Goal: Information Seeking & Learning: Compare options

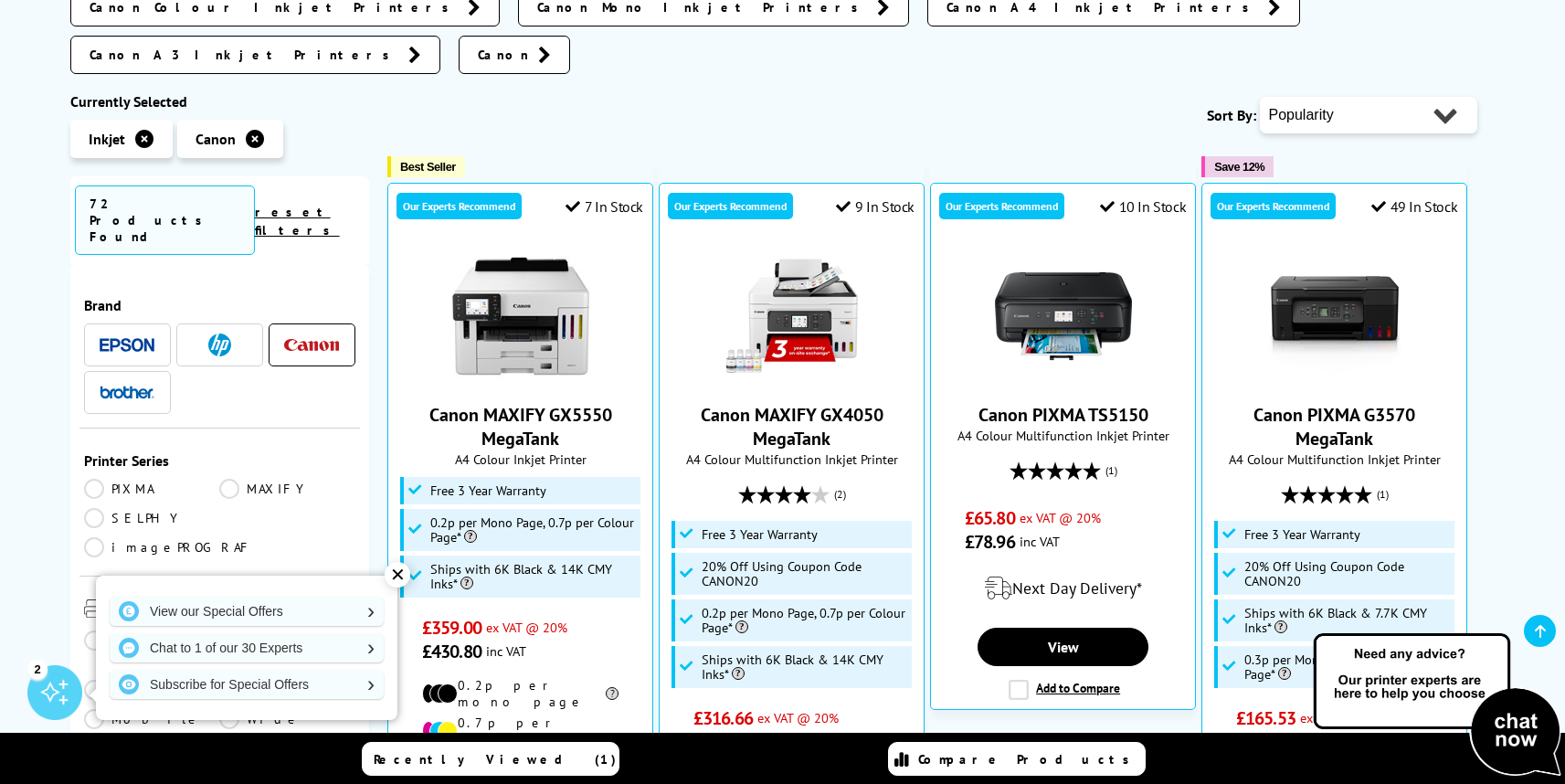
scroll to position [365, 0]
click at [1296, 275] on img at bounding box center [1335, 315] width 137 height 137
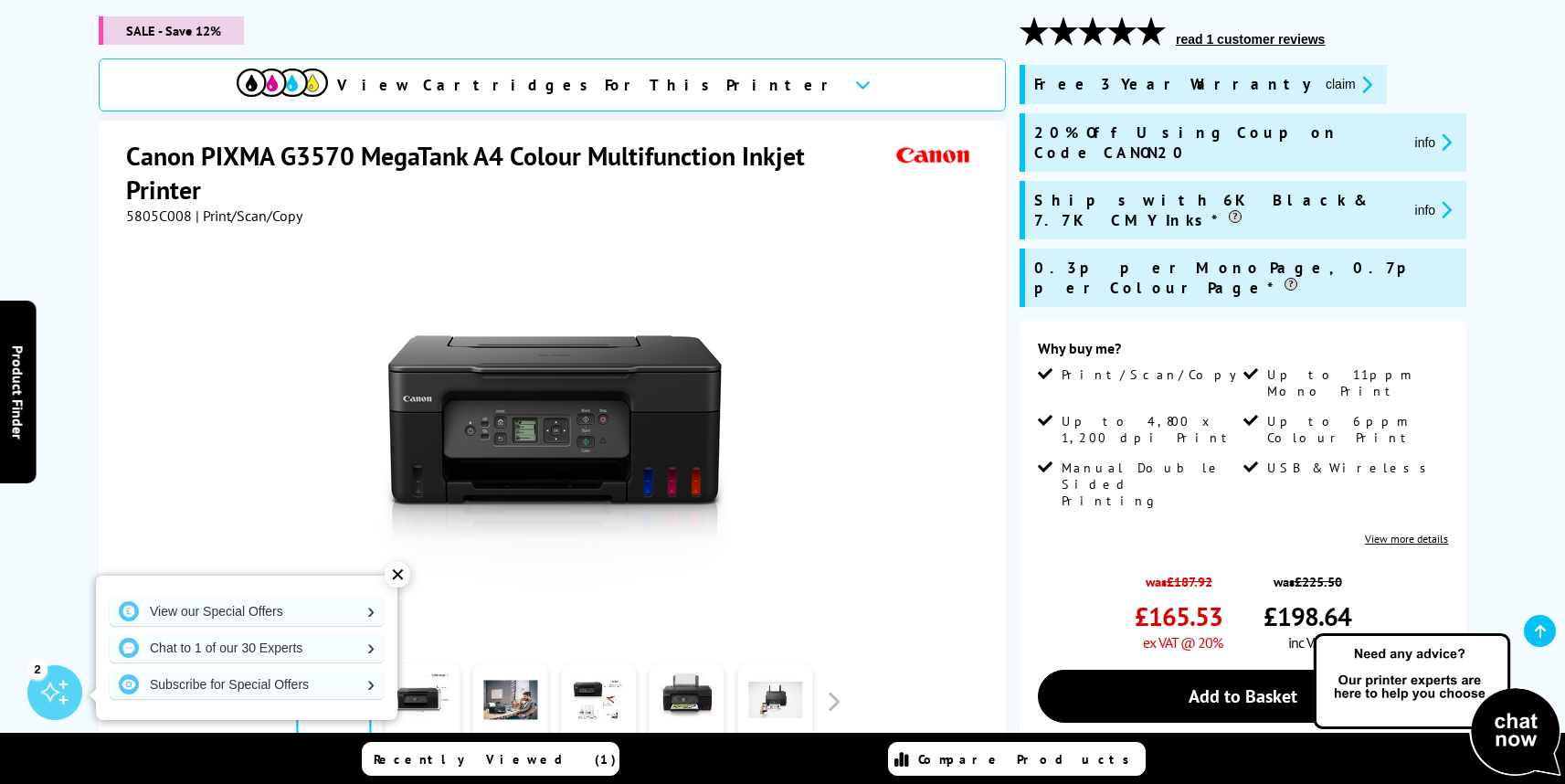
scroll to position [243, 0]
click at [400, 571] on div "✕" at bounding box center [397, 574] width 26 height 26
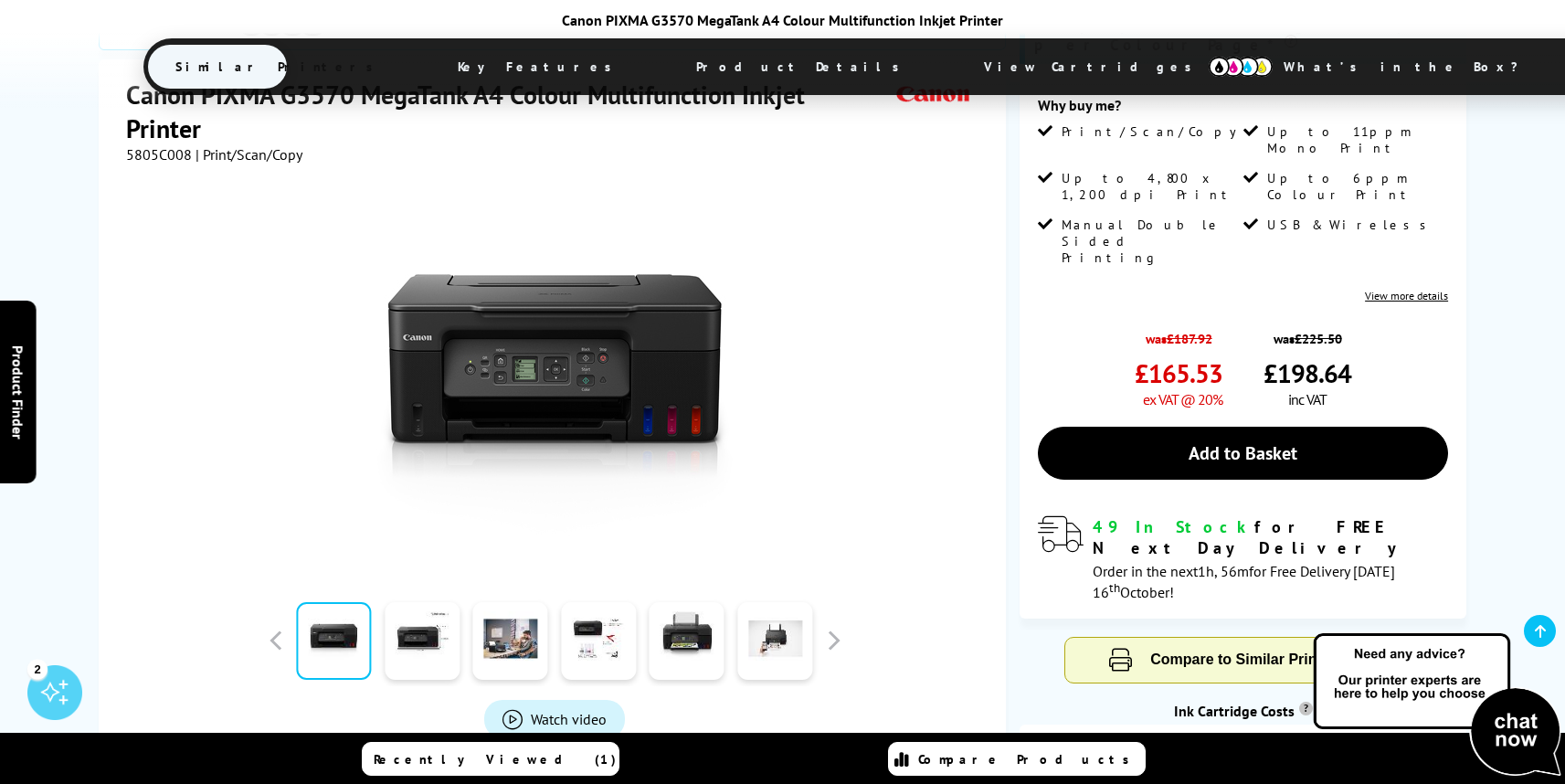
scroll to position [486, 0]
click at [413, 601] on link at bounding box center [421, 640] width 75 height 78
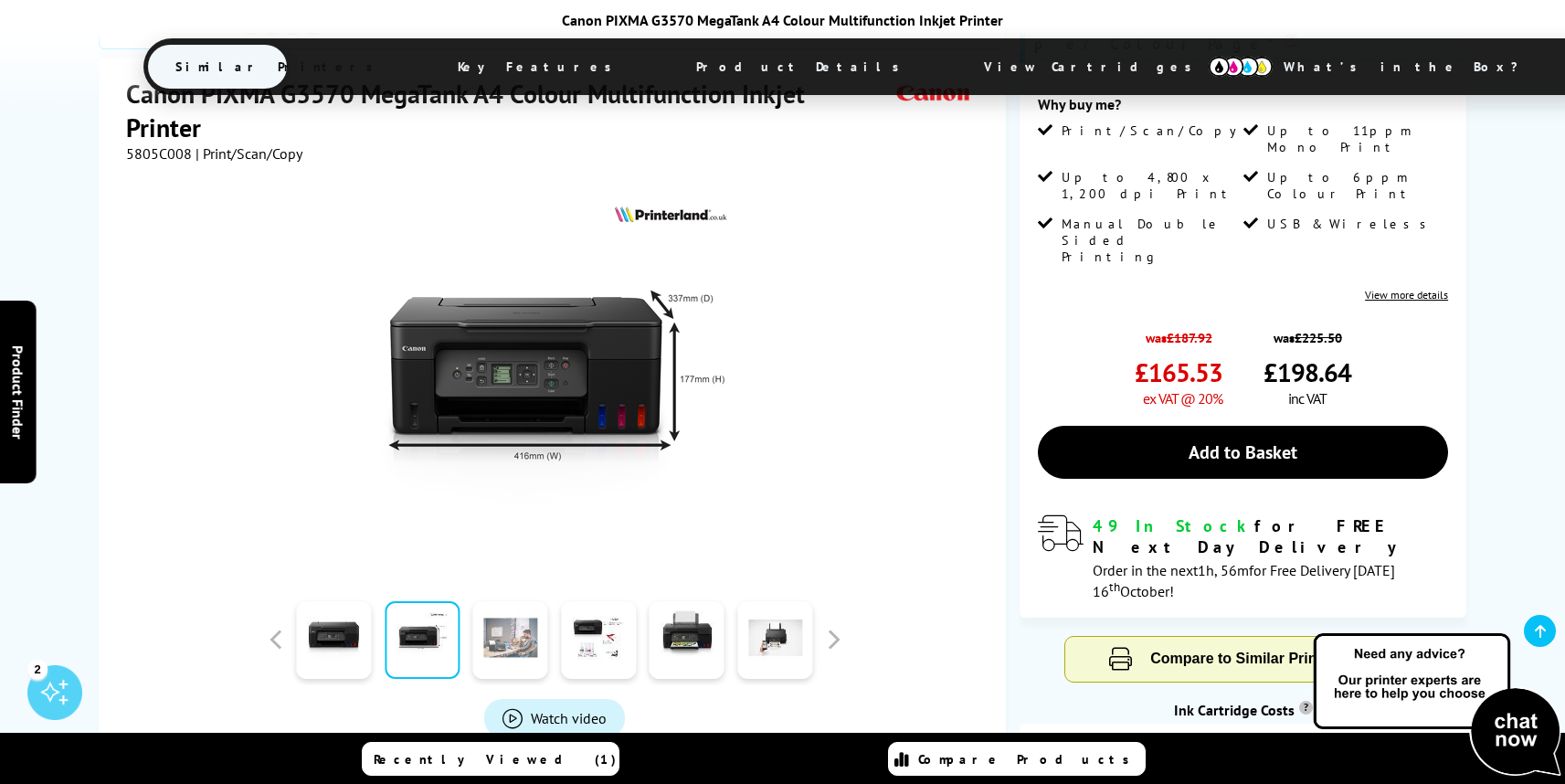
click at [512, 601] on link at bounding box center [510, 640] width 75 height 78
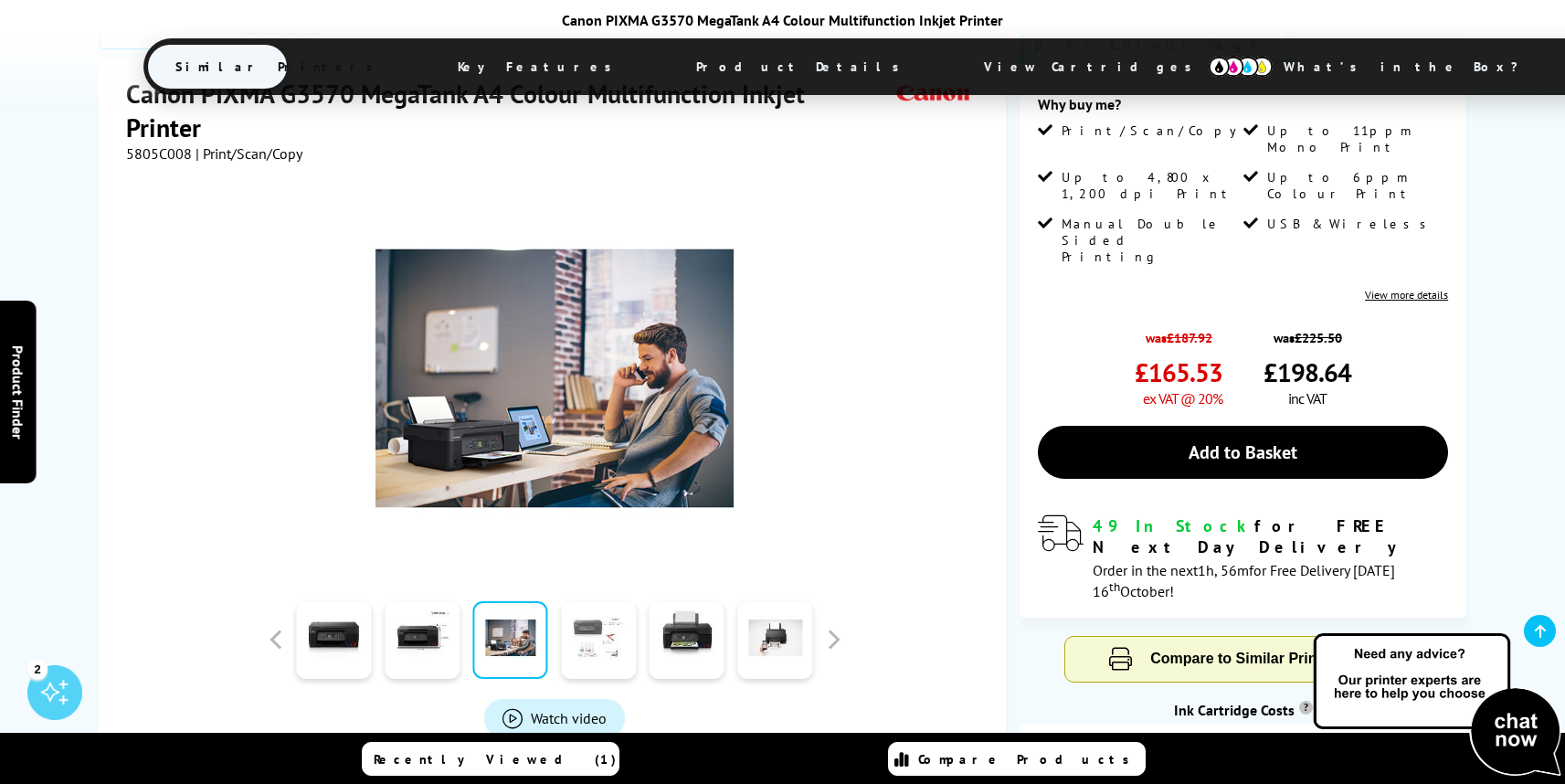
click at [608, 601] on link at bounding box center [598, 640] width 75 height 78
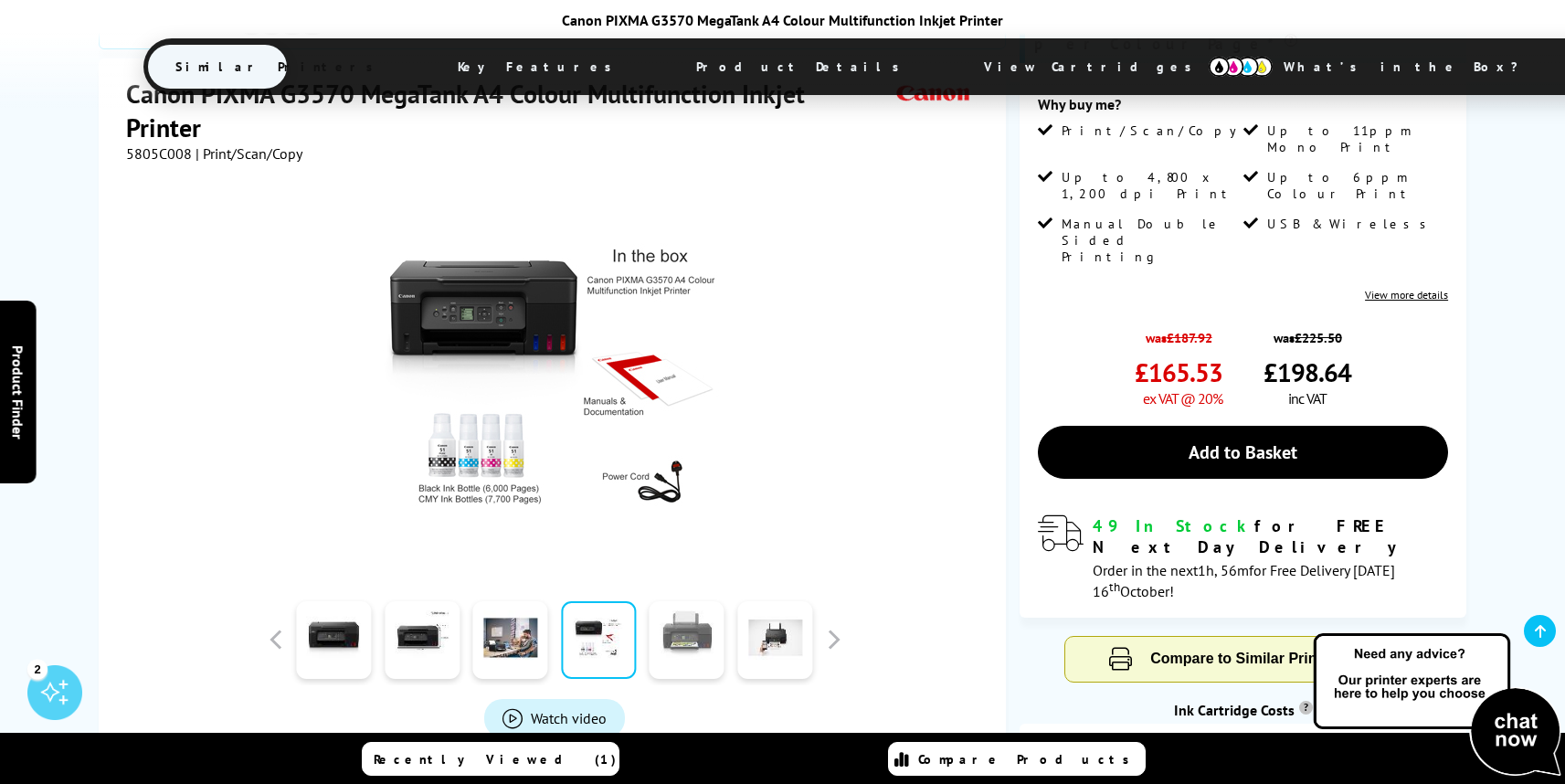
click at [687, 601] on link at bounding box center [686, 640] width 75 height 78
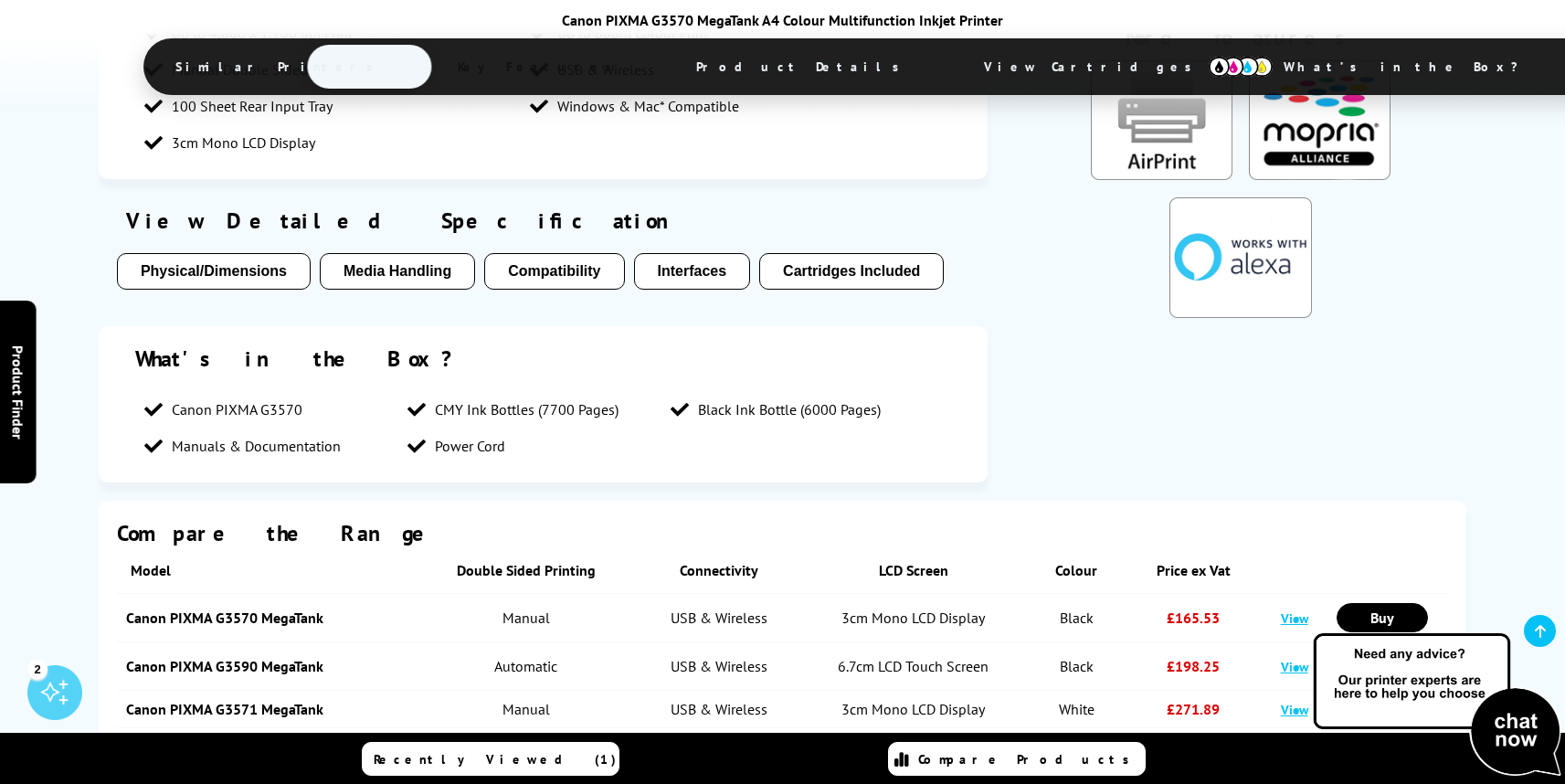
scroll to position [2676, 0]
click at [224, 656] on link "Canon PIXMA G3590 MegaTank" at bounding box center [224, 665] width 198 height 18
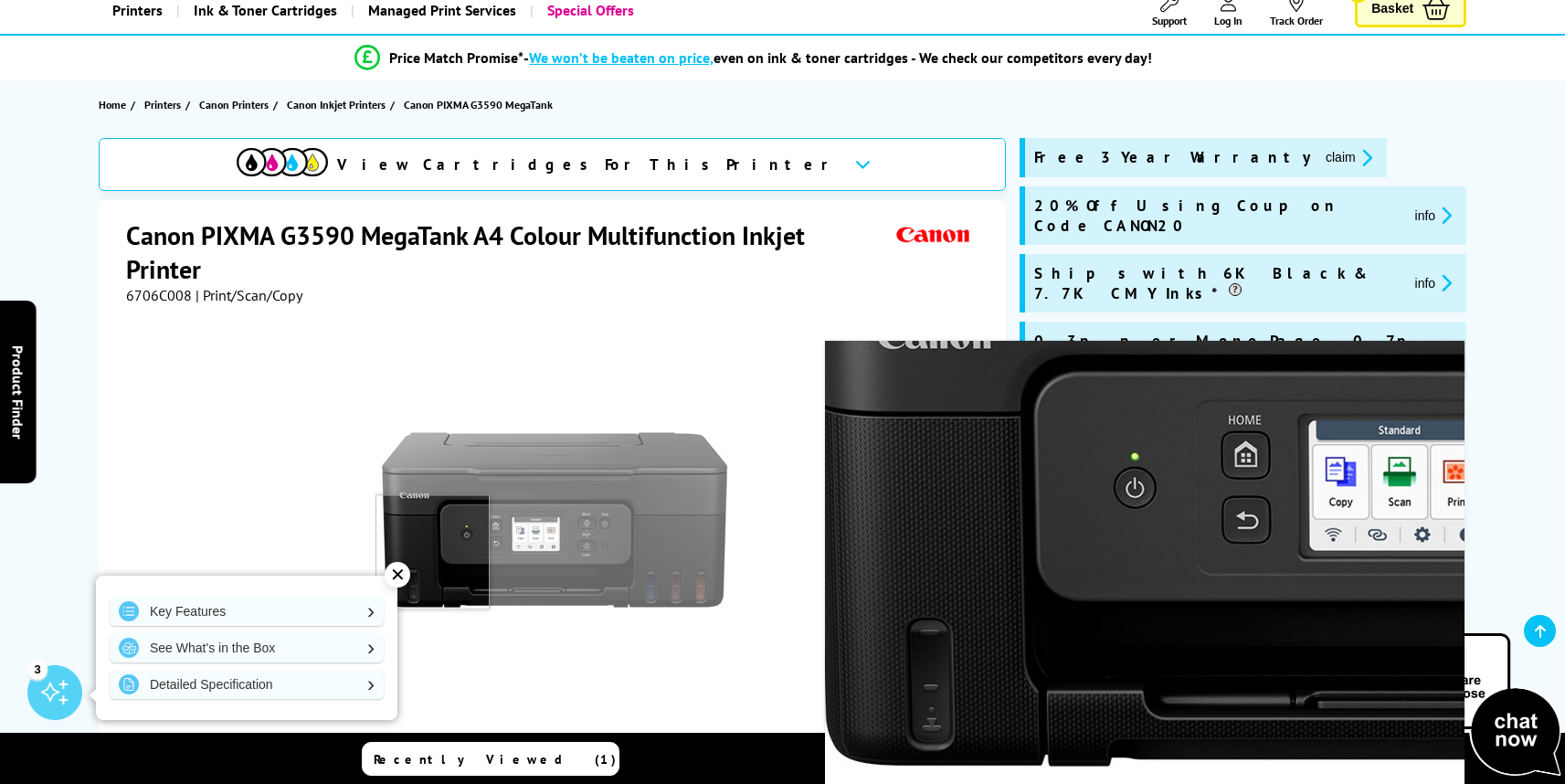
scroll to position [122, 0]
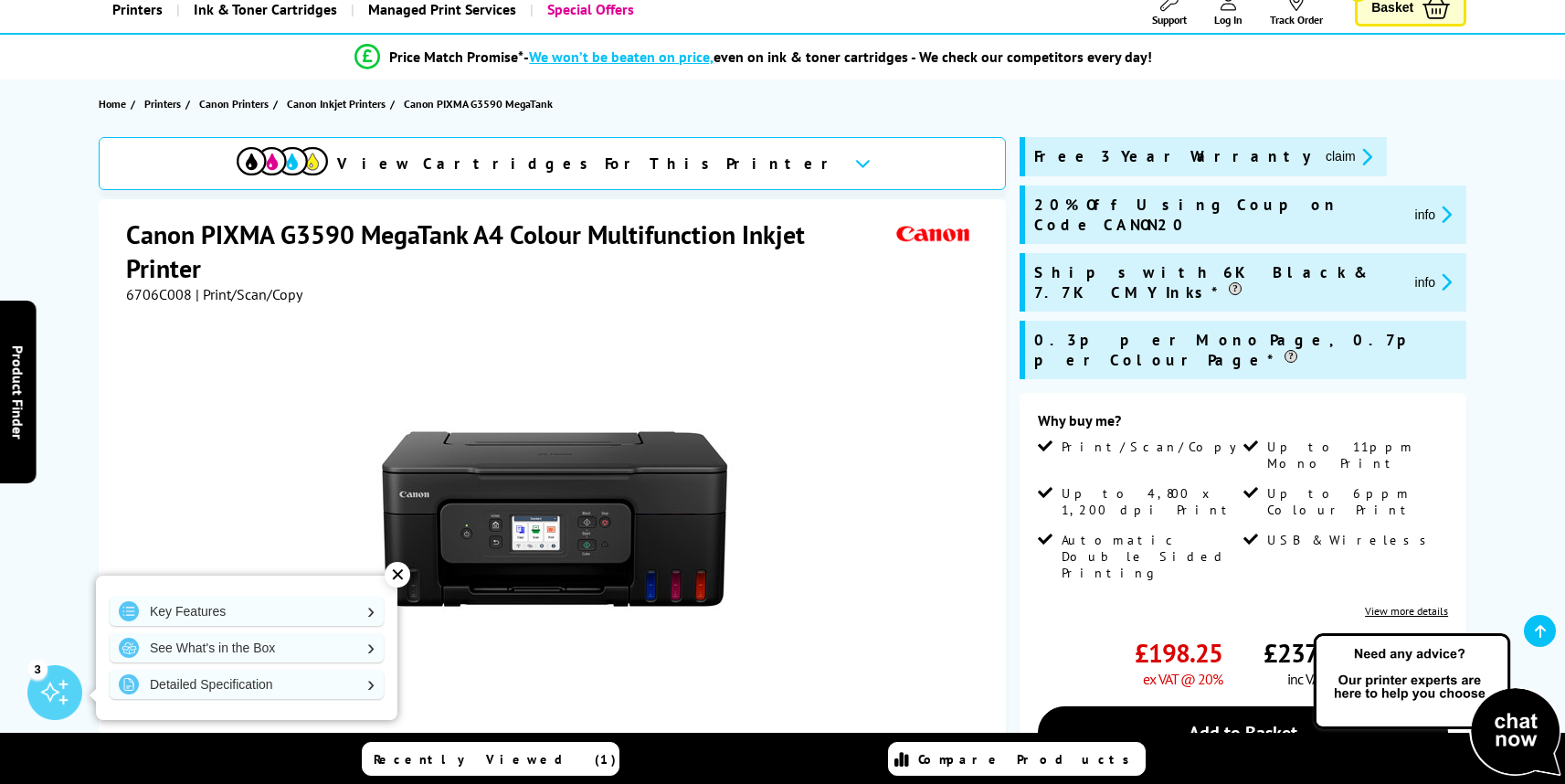
click at [397, 574] on div "✕" at bounding box center [397, 574] width 26 height 26
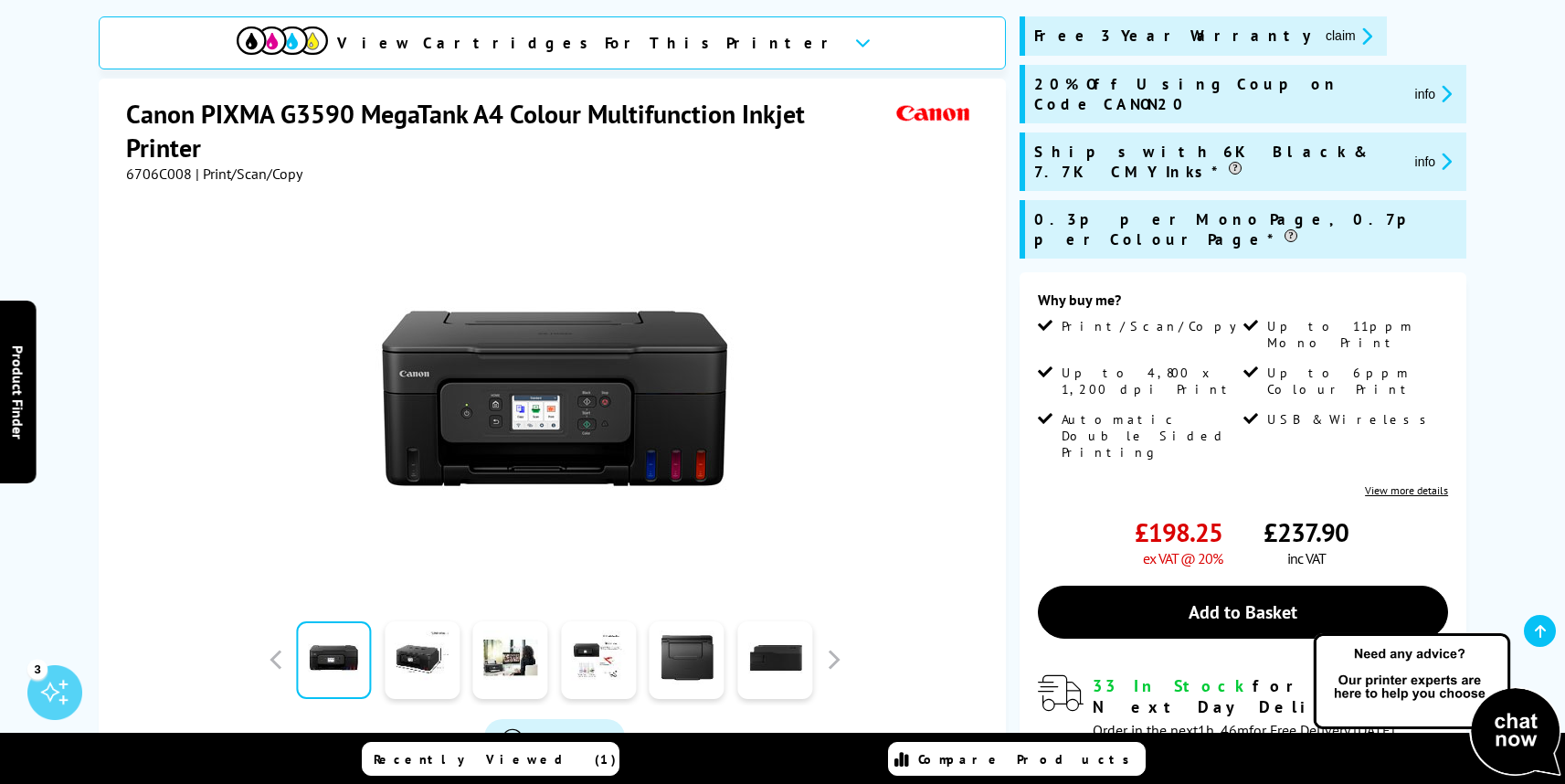
scroll to position [243, 0]
